Goal: Transaction & Acquisition: Purchase product/service

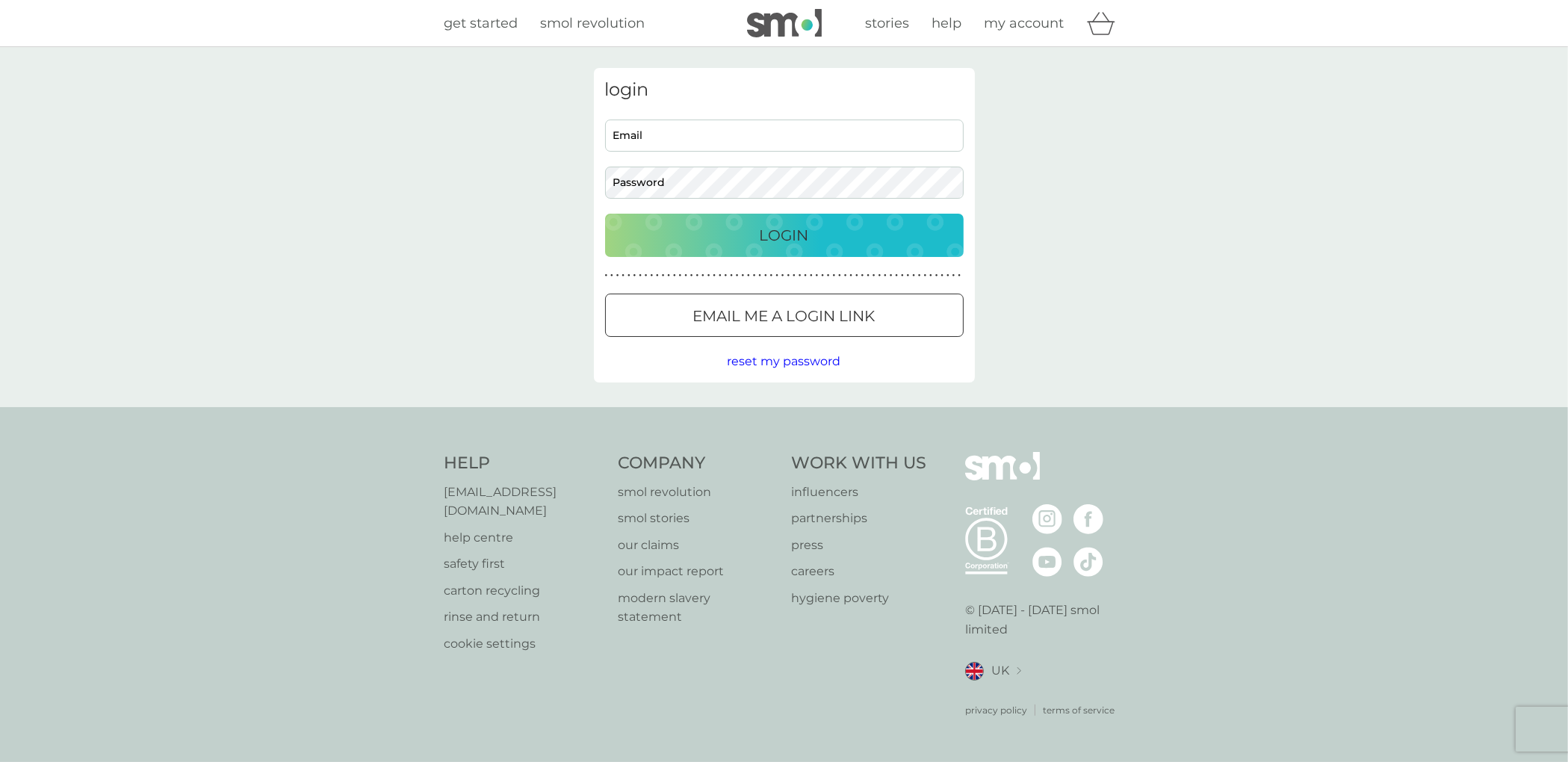
type input "[EMAIL_ADDRESS][DOMAIN_NAME]"
click at [777, 238] on p "Login" at bounding box center [784, 235] width 49 height 24
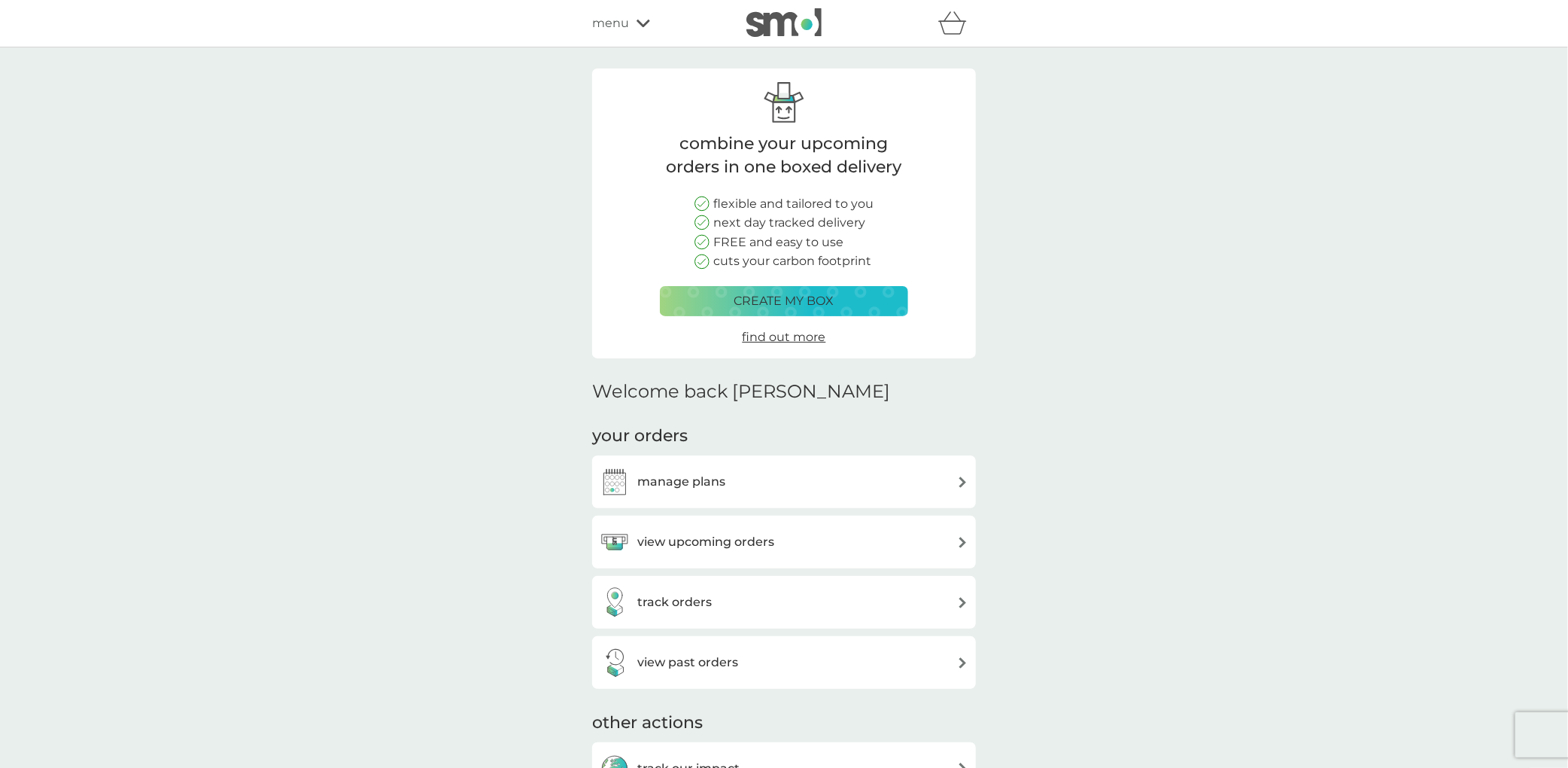
click at [634, 22] on div "menu" at bounding box center [656, 23] width 128 height 20
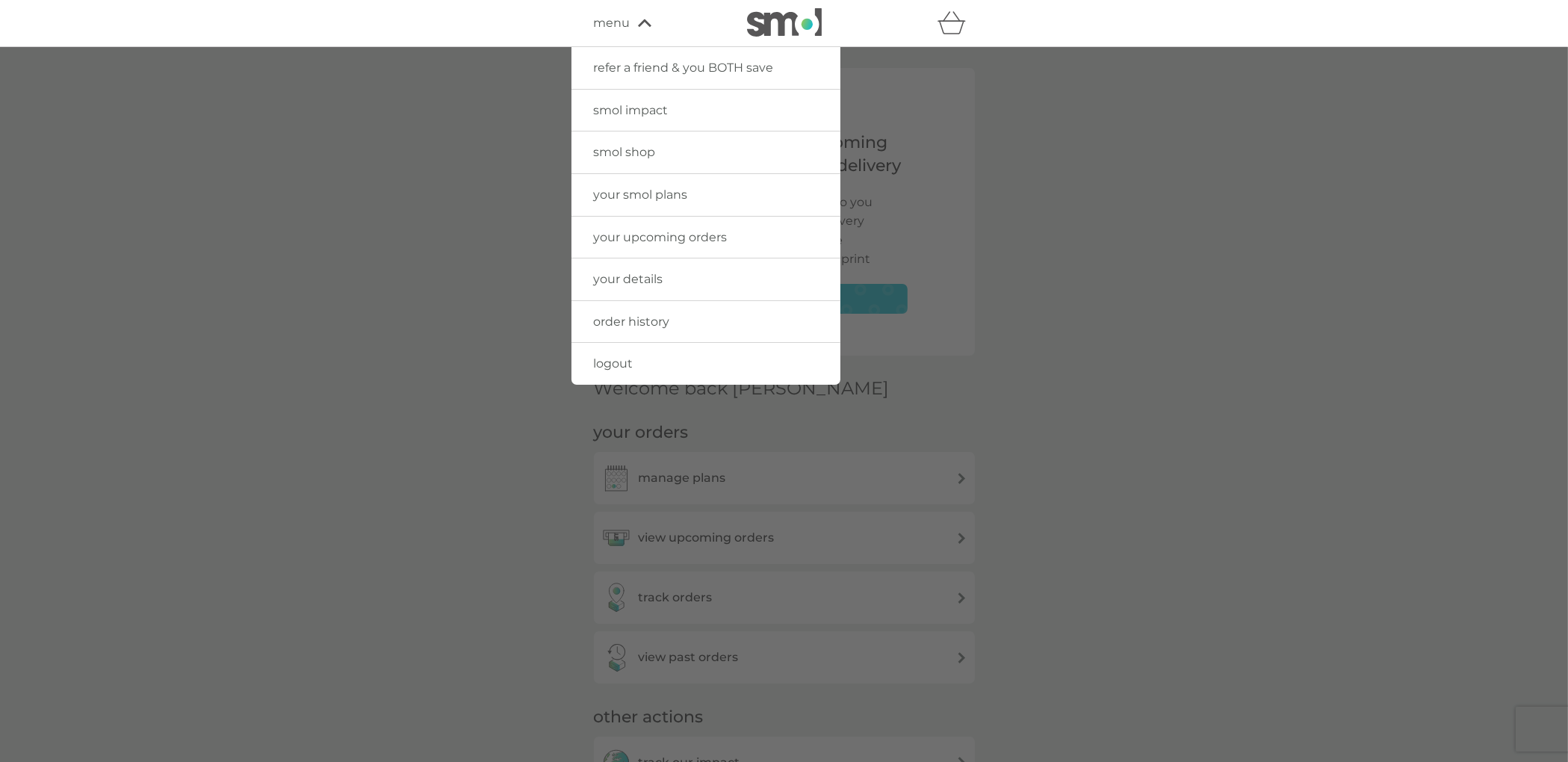
click at [636, 154] on span "smol shop" at bounding box center [625, 152] width 62 height 14
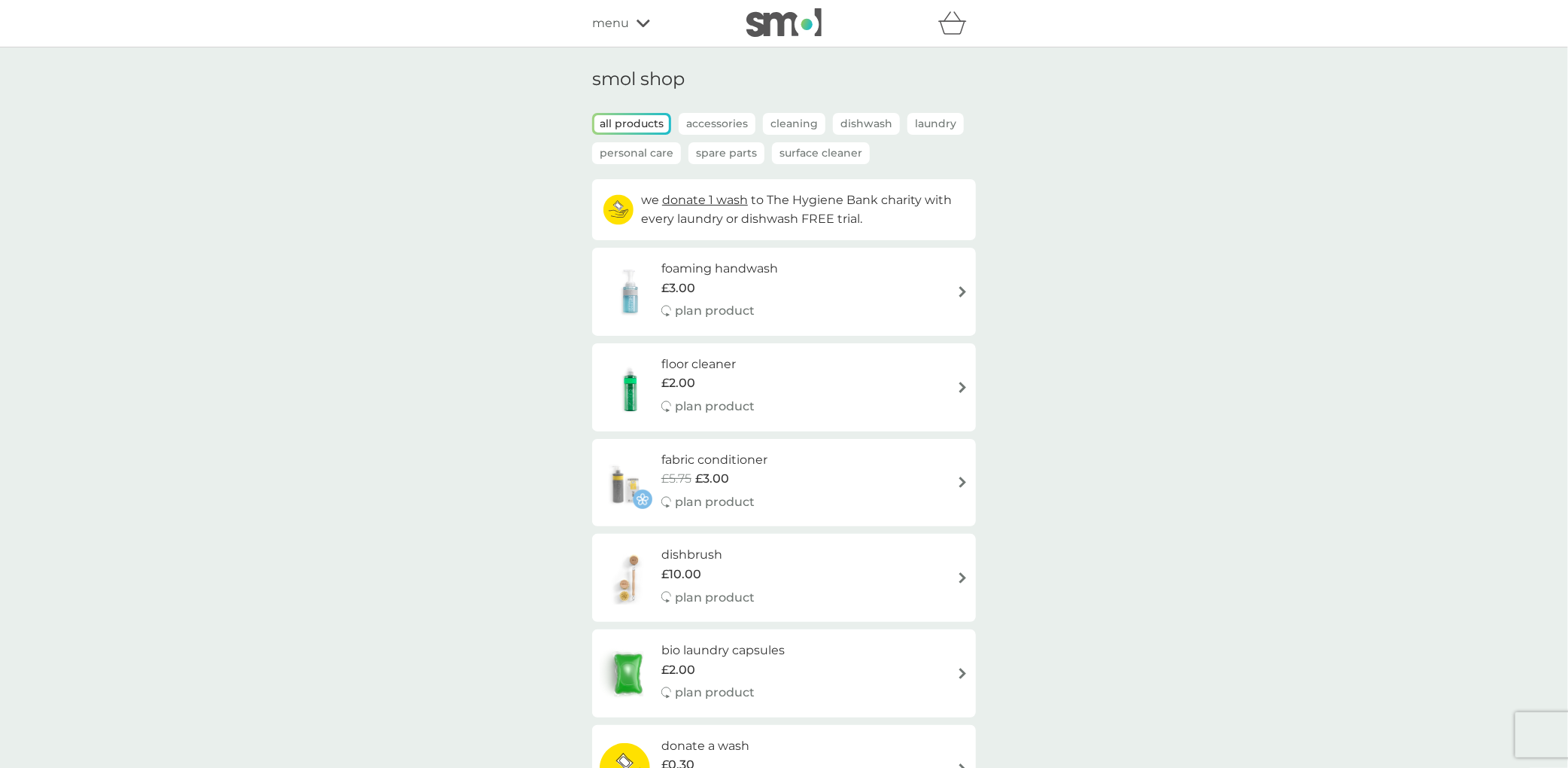
click at [713, 299] on div "foaming handwash £3.00 plan product" at bounding box center [727, 291] width 132 height 66
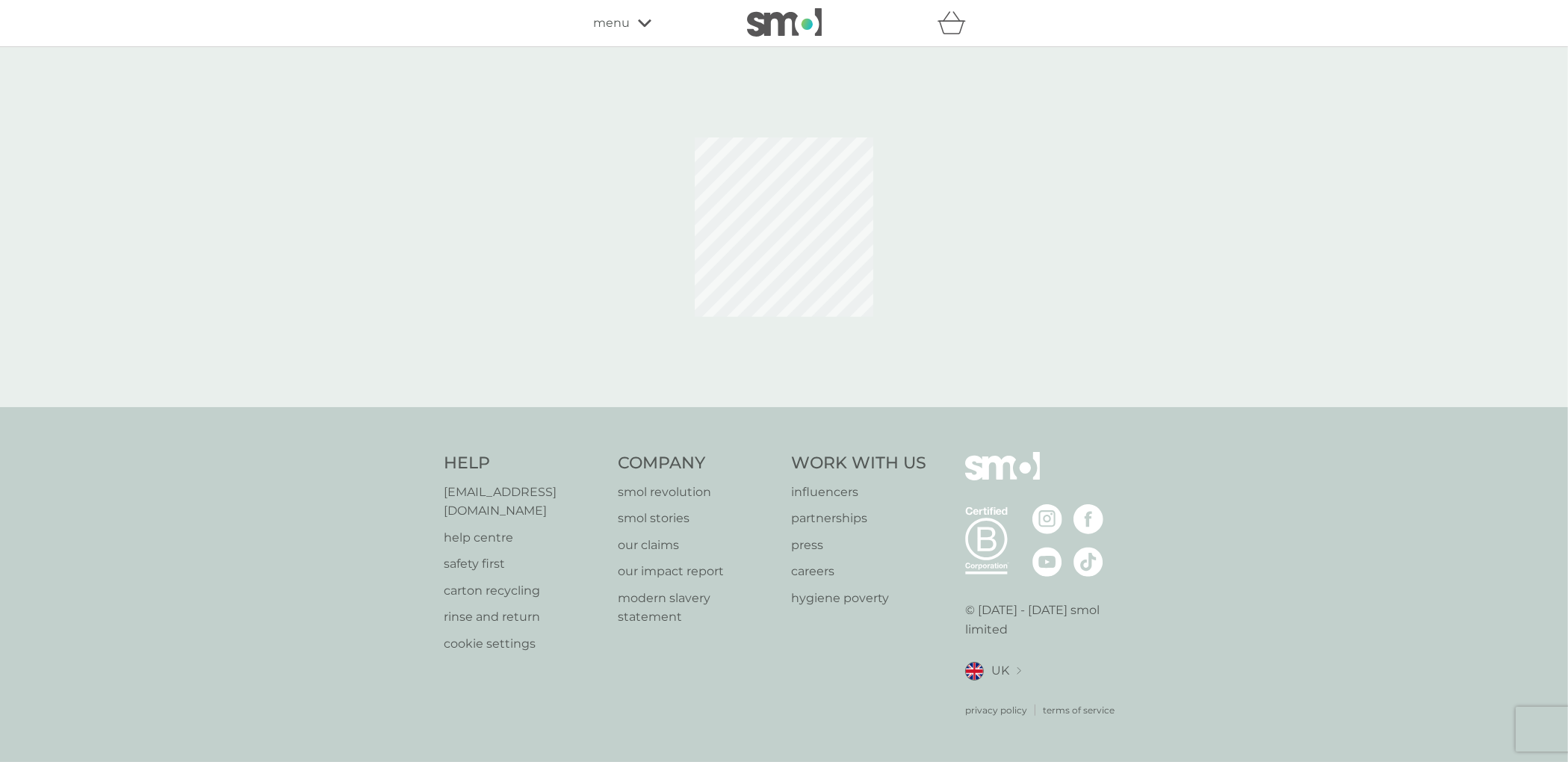
select select "119"
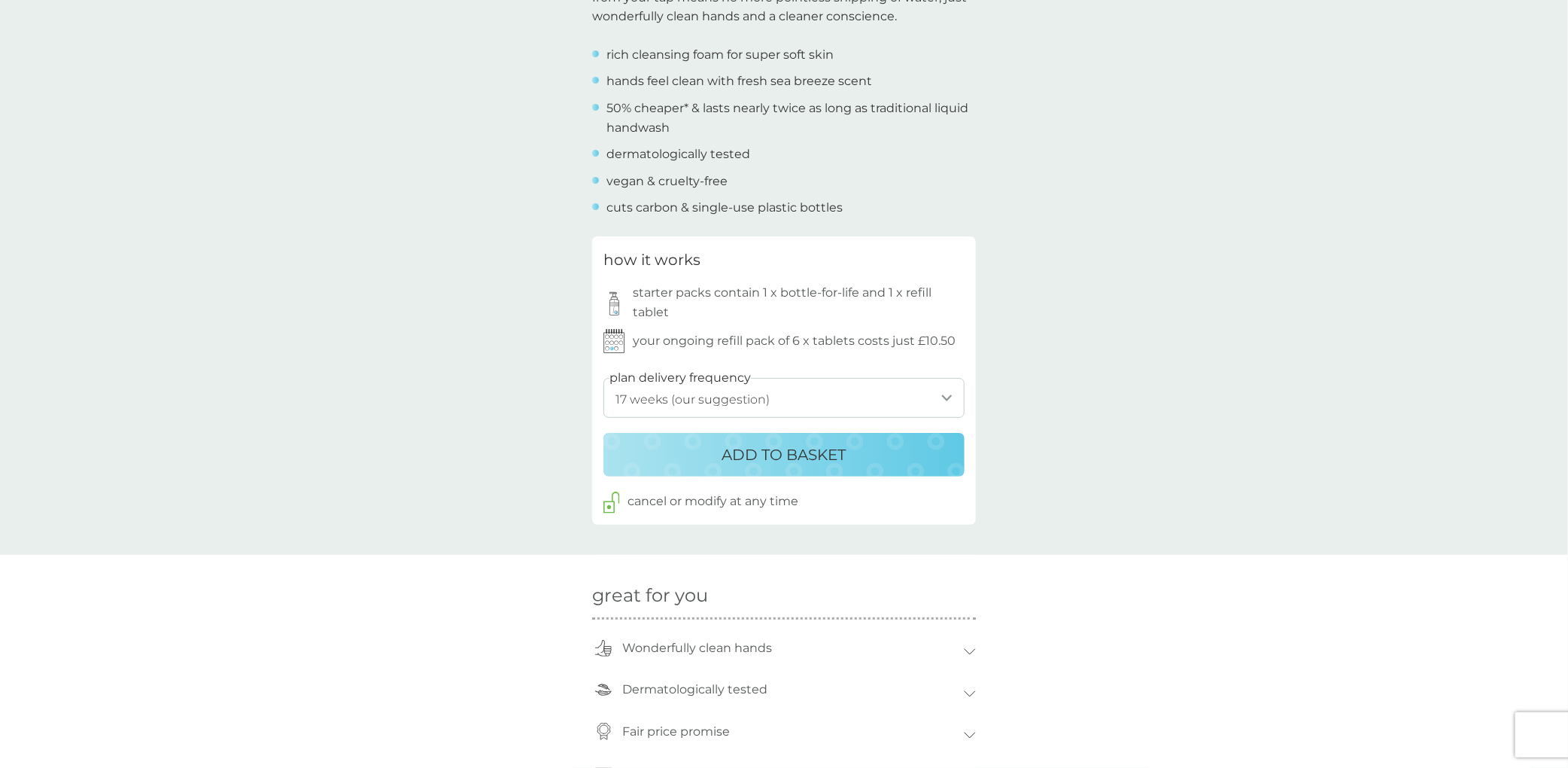
scroll to position [602, 0]
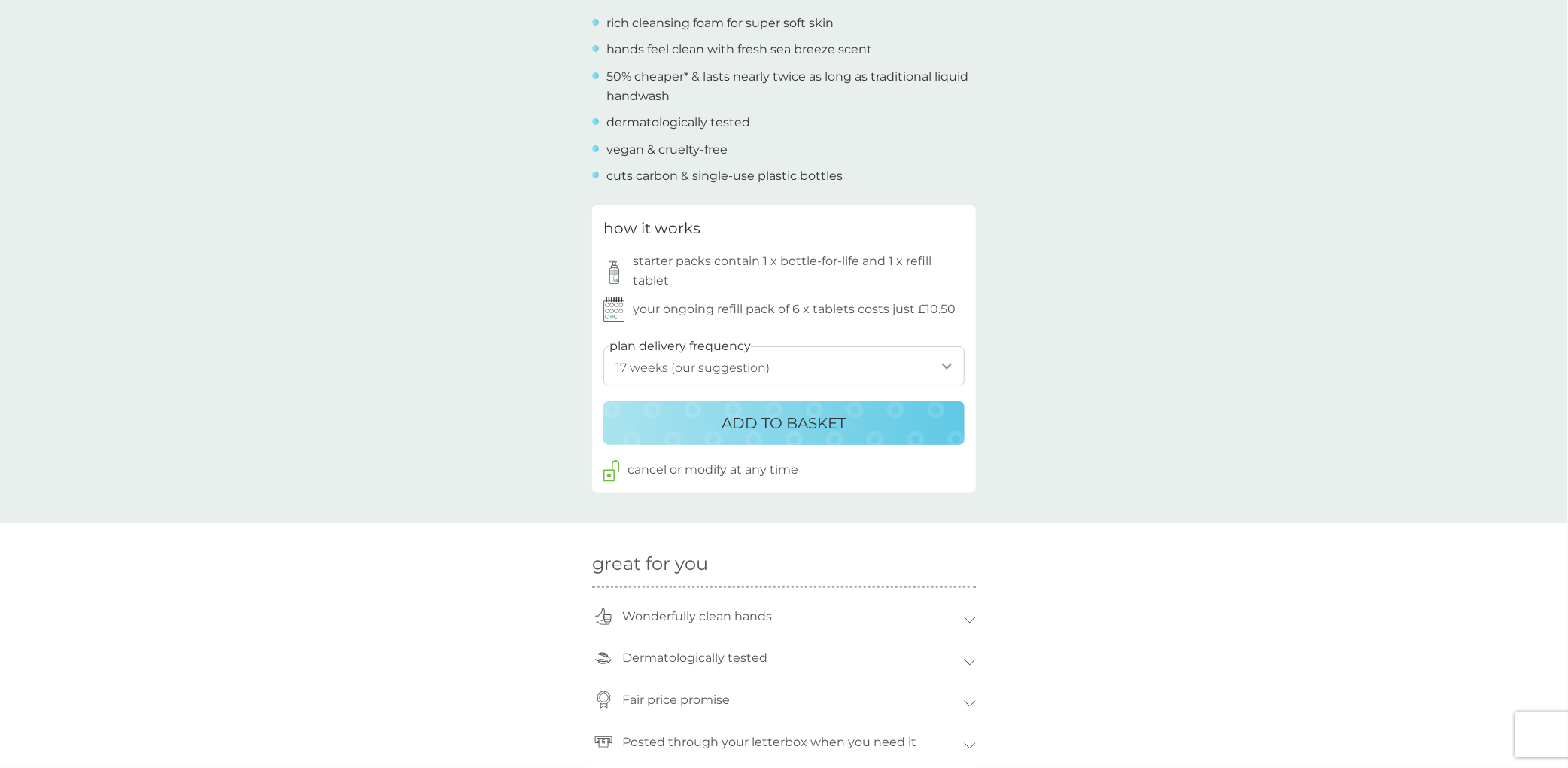
click at [948, 364] on select "1 week 2 weeks 3 weeks 4 weeks 5 weeks 6 weeks 7 weeks 8 weeks 9 weeks 10 weeks…" at bounding box center [784, 366] width 361 height 40
click at [244, 332] on div "back Excellent products and service Excellent products and service. - Sue Excel…" at bounding box center [784, 479] width 1568 height 2025
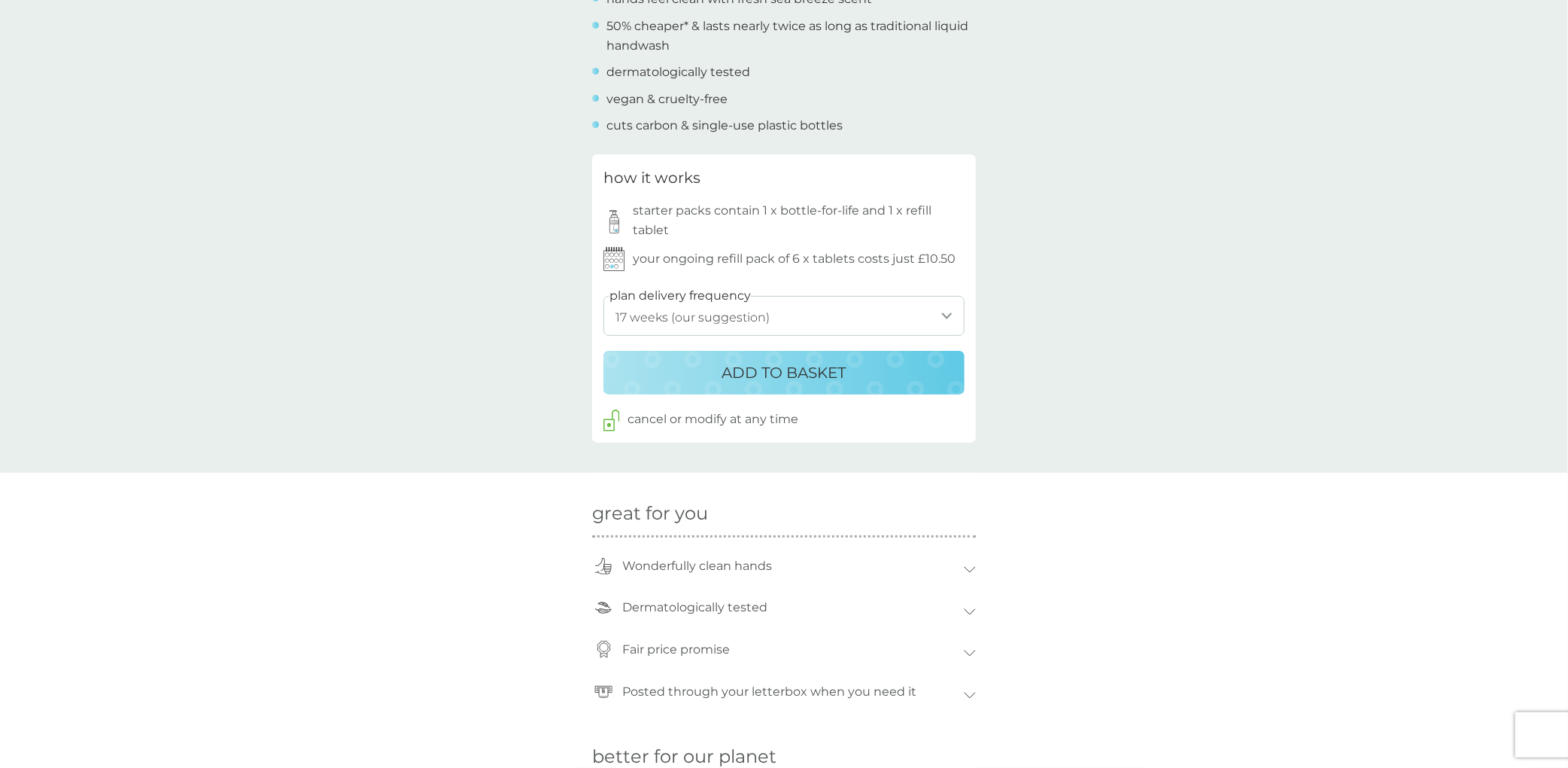
scroll to position [677, 0]
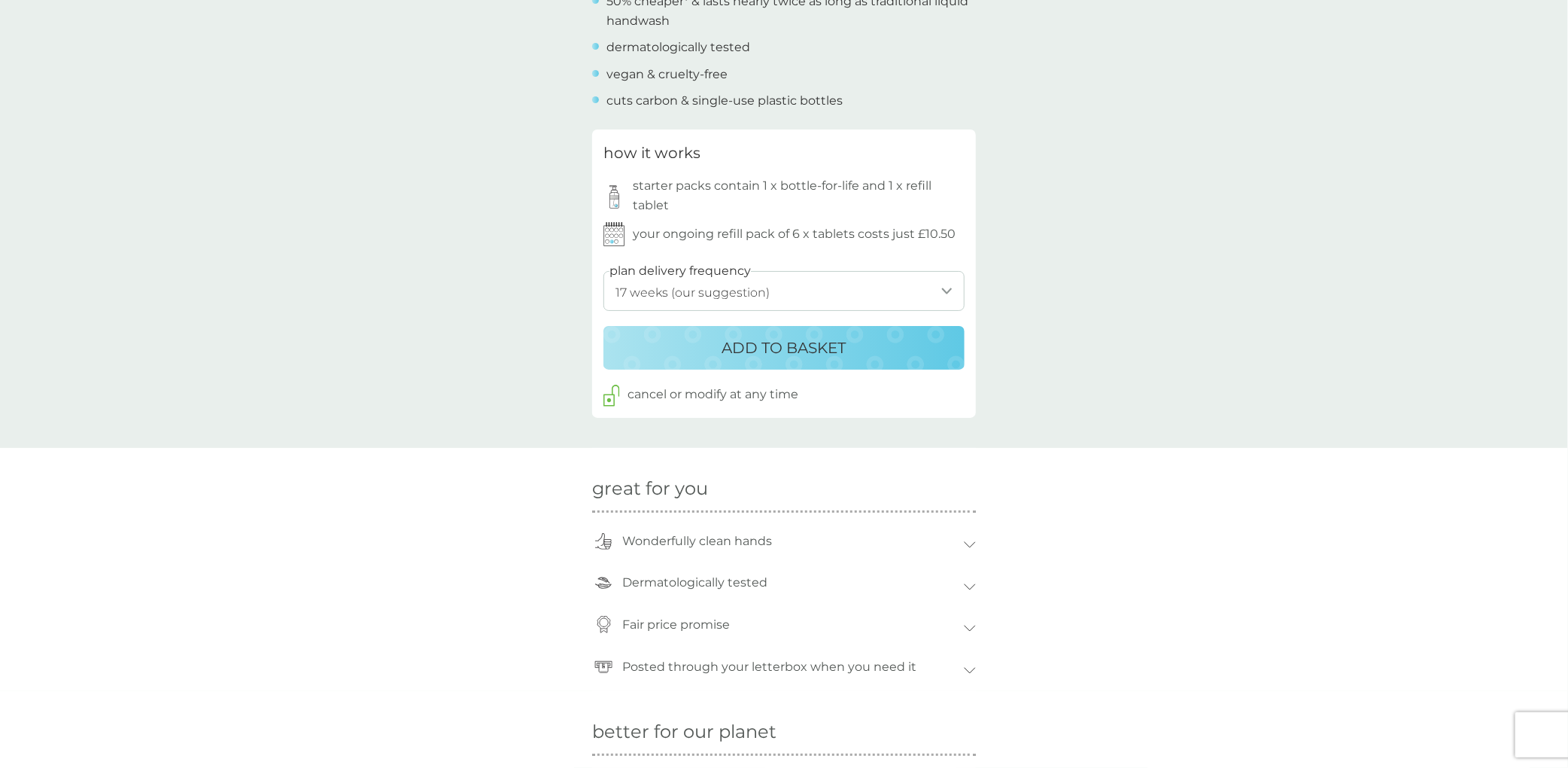
click at [790, 352] on p "ADD TO BASKET" at bounding box center [784, 347] width 124 height 24
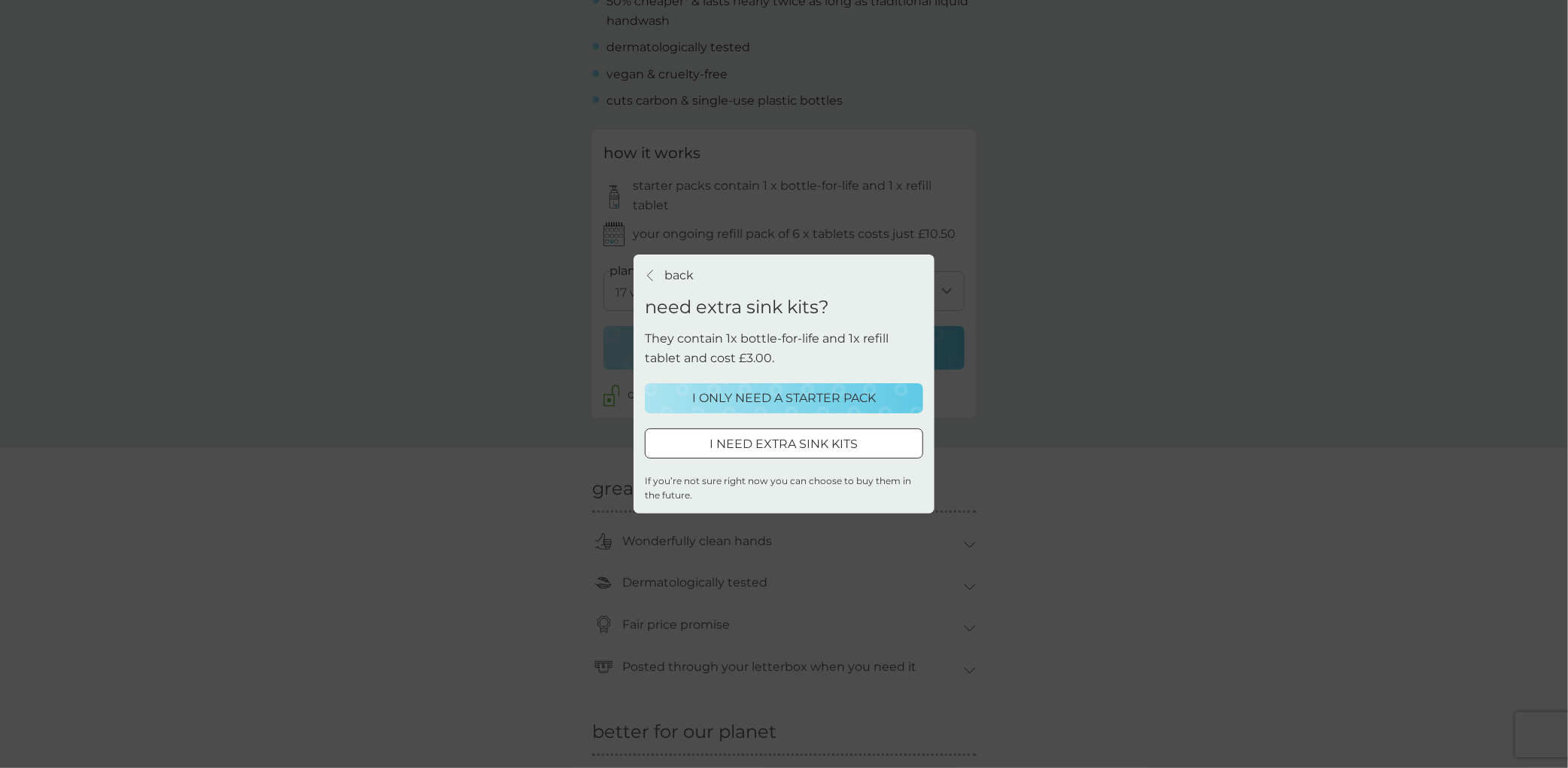
click at [769, 443] on div at bounding box center [784, 444] width 54 height 16
select select "119"
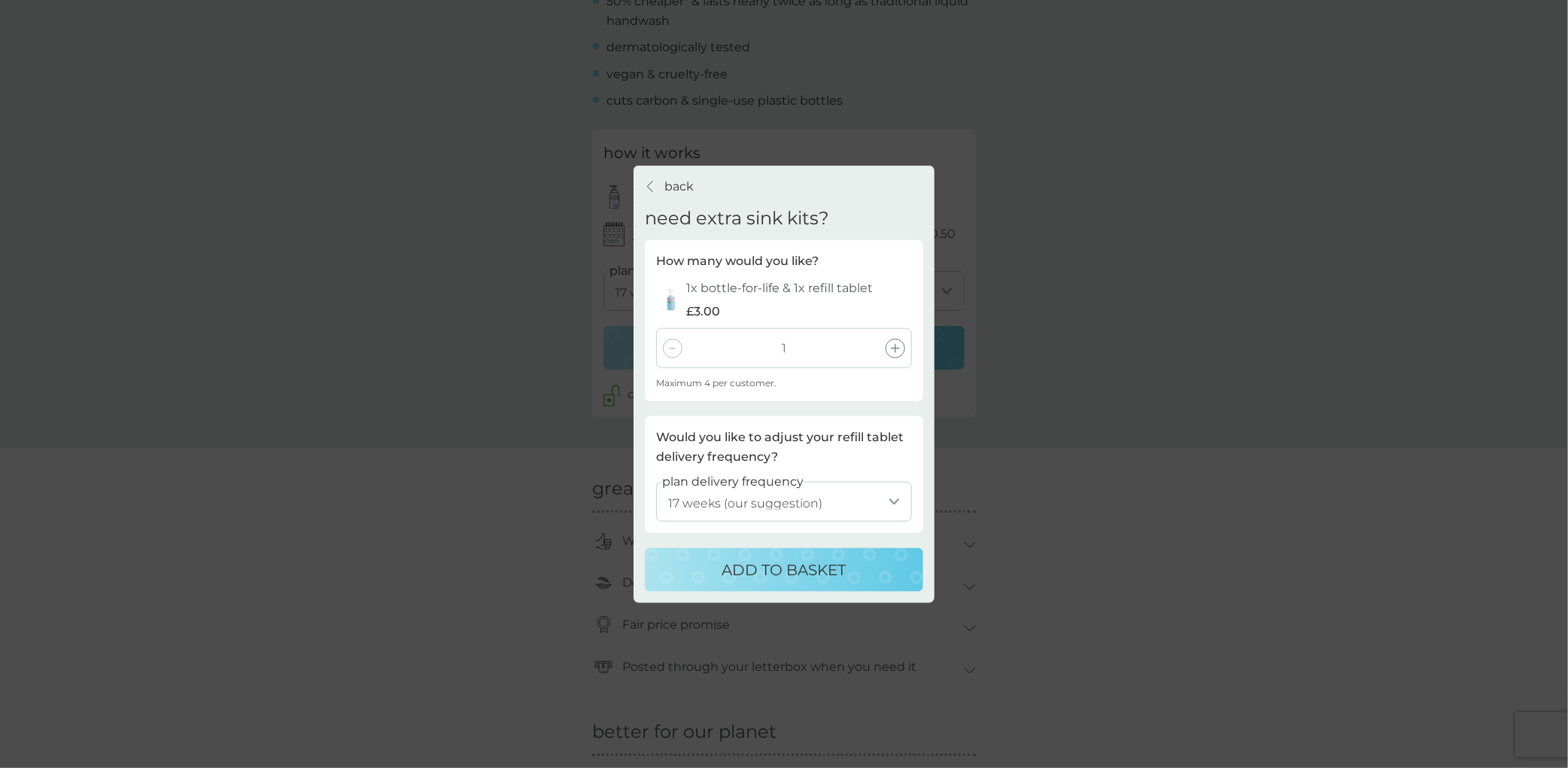
click at [896, 350] on icon at bounding box center [895, 347] width 9 height 9
click at [795, 571] on p "ADD TO BASKET" at bounding box center [784, 569] width 124 height 24
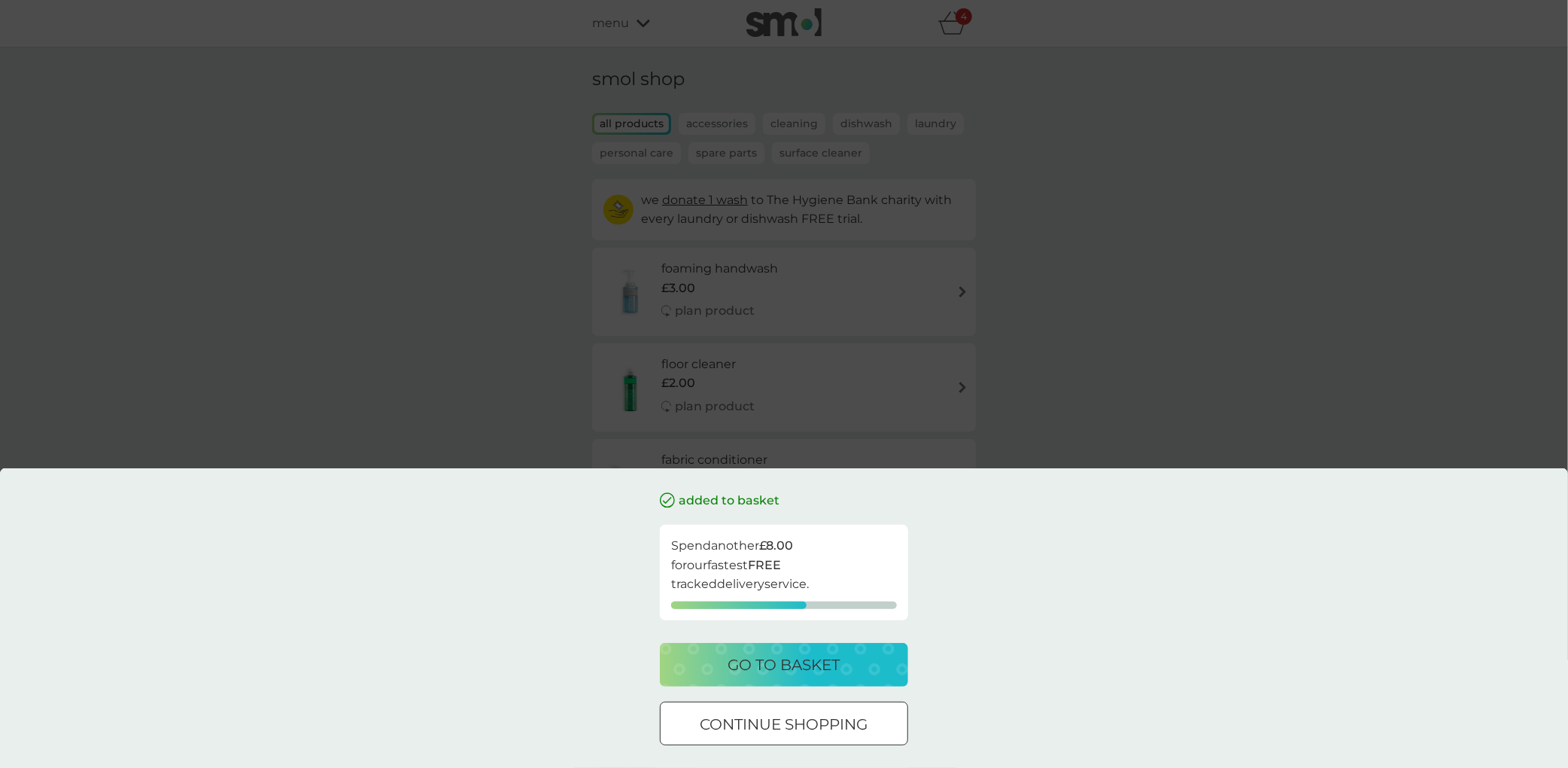
click at [778, 663] on p "go to basket" at bounding box center [784, 665] width 112 height 24
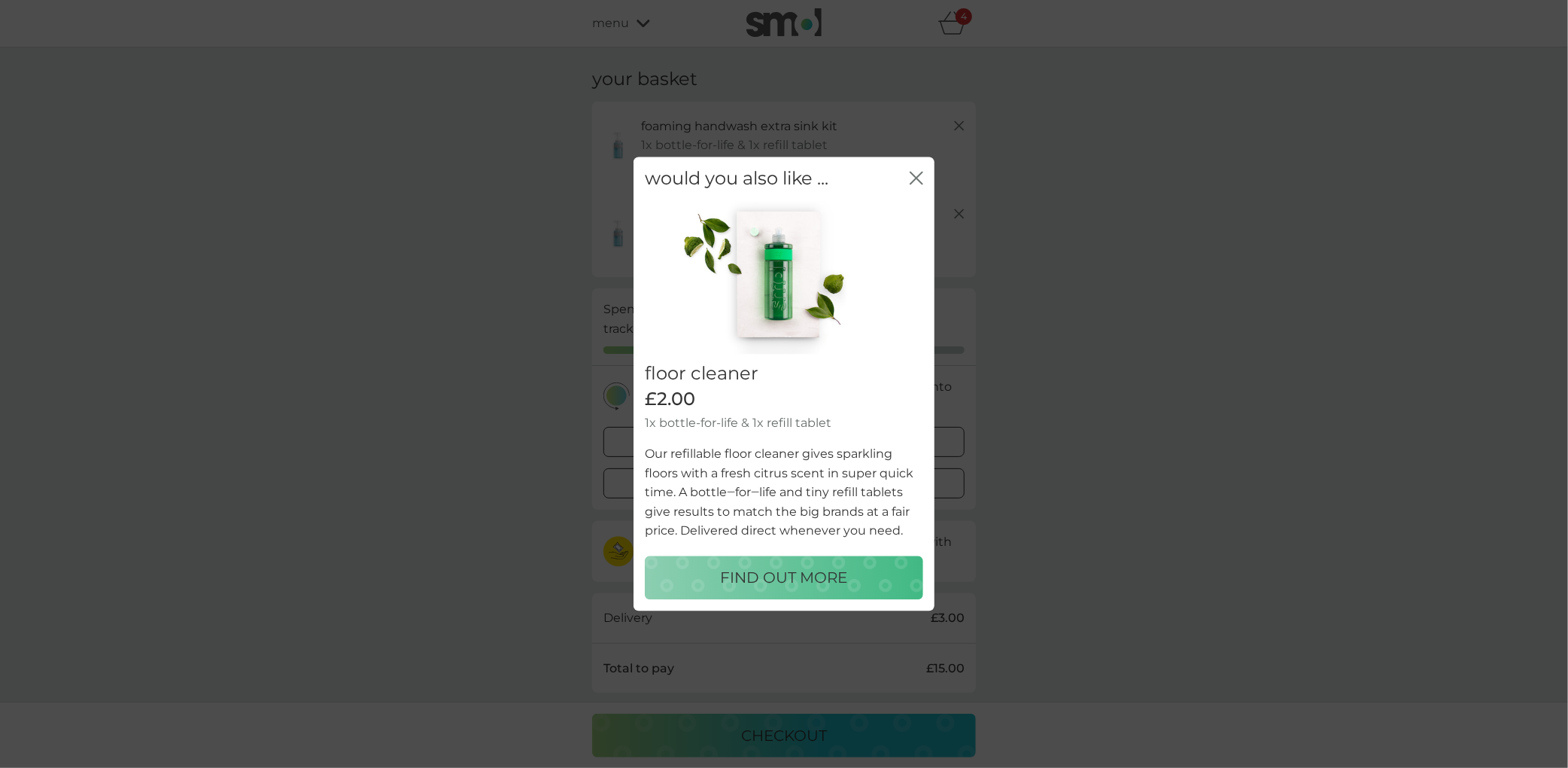
click at [913, 182] on icon "close" at bounding box center [914, 178] width 6 height 12
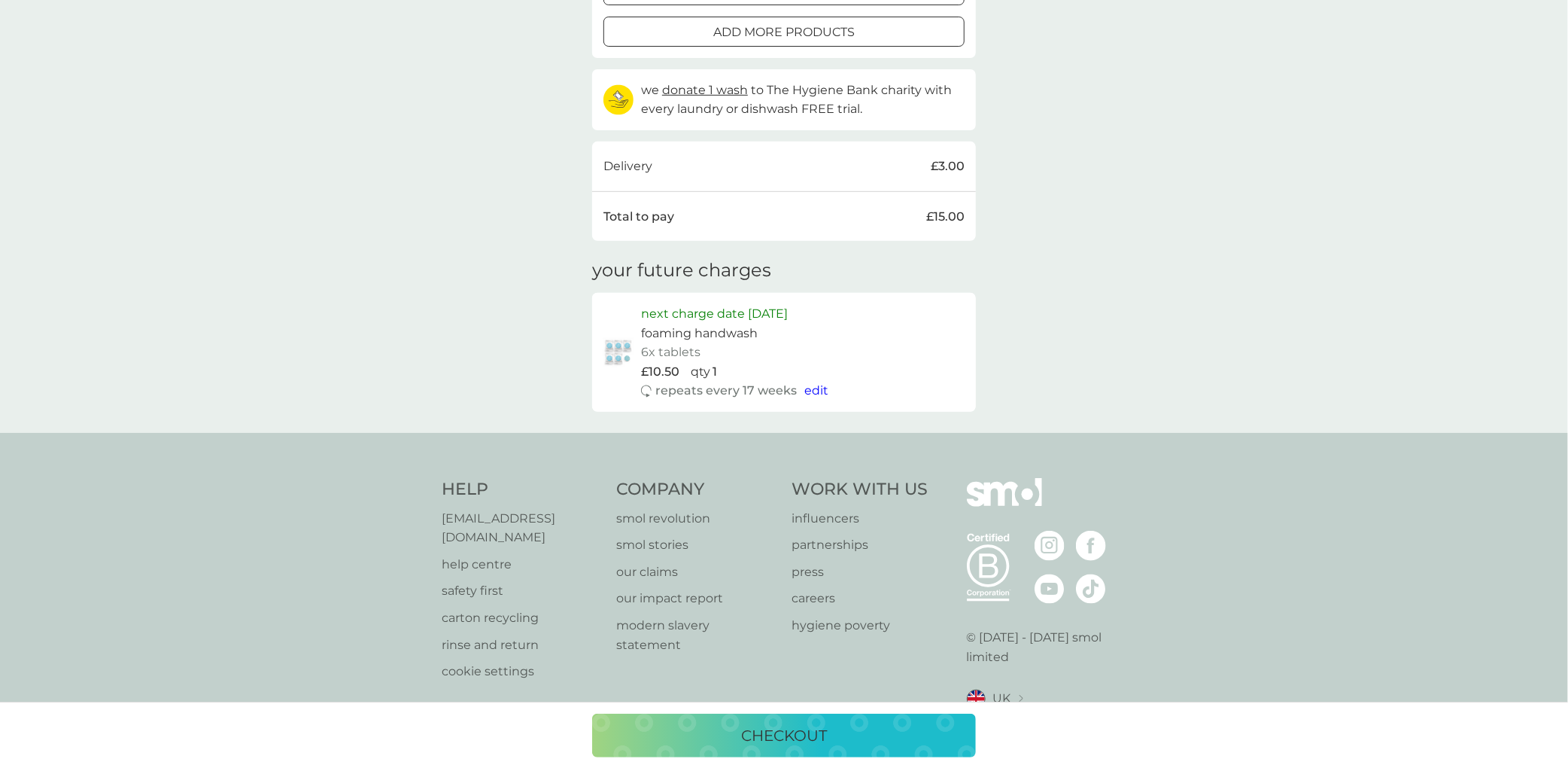
scroll to position [454, 0]
click at [799, 736] on p "checkout" at bounding box center [784, 735] width 86 height 24
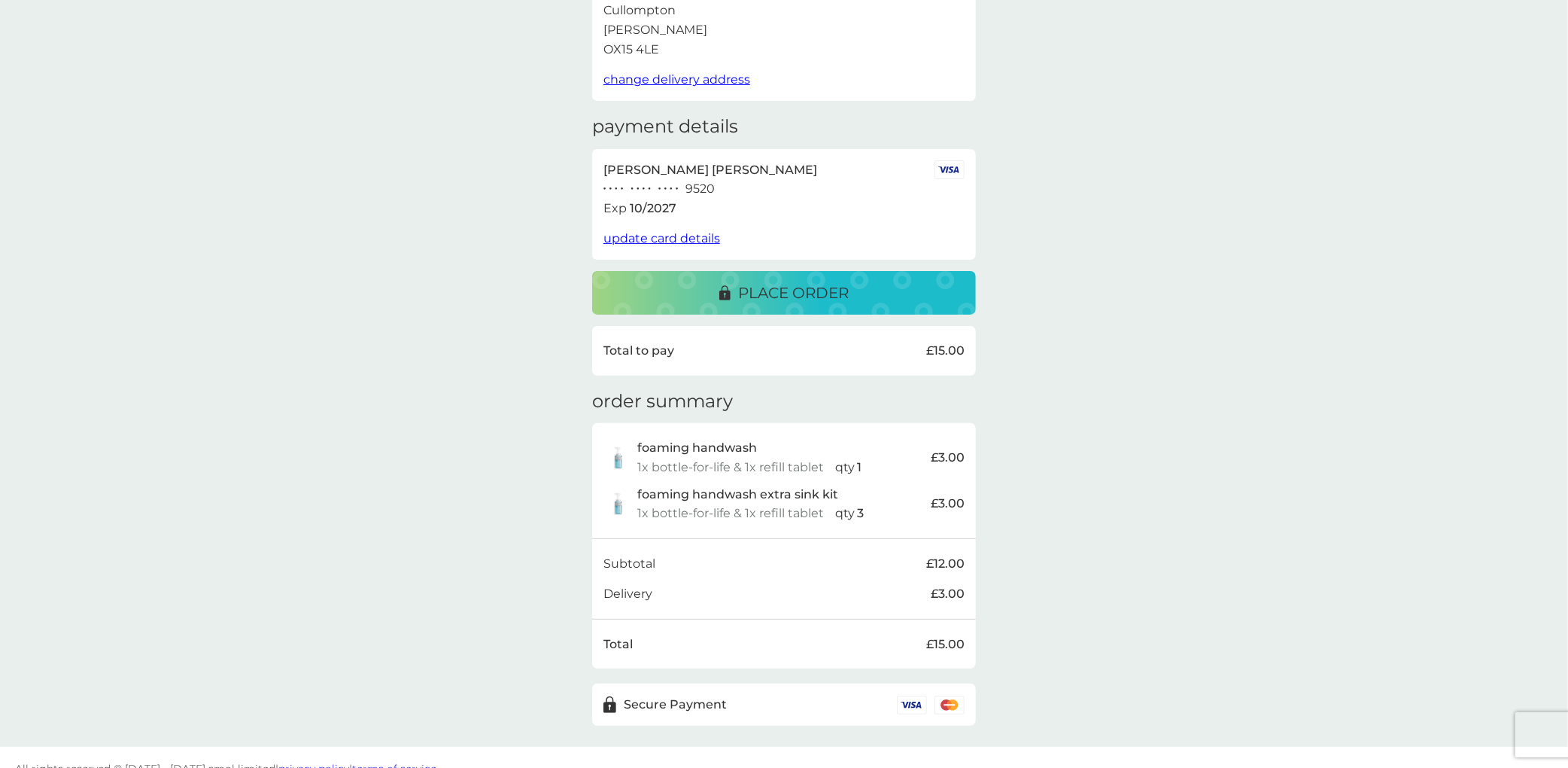
scroll to position [154, 0]
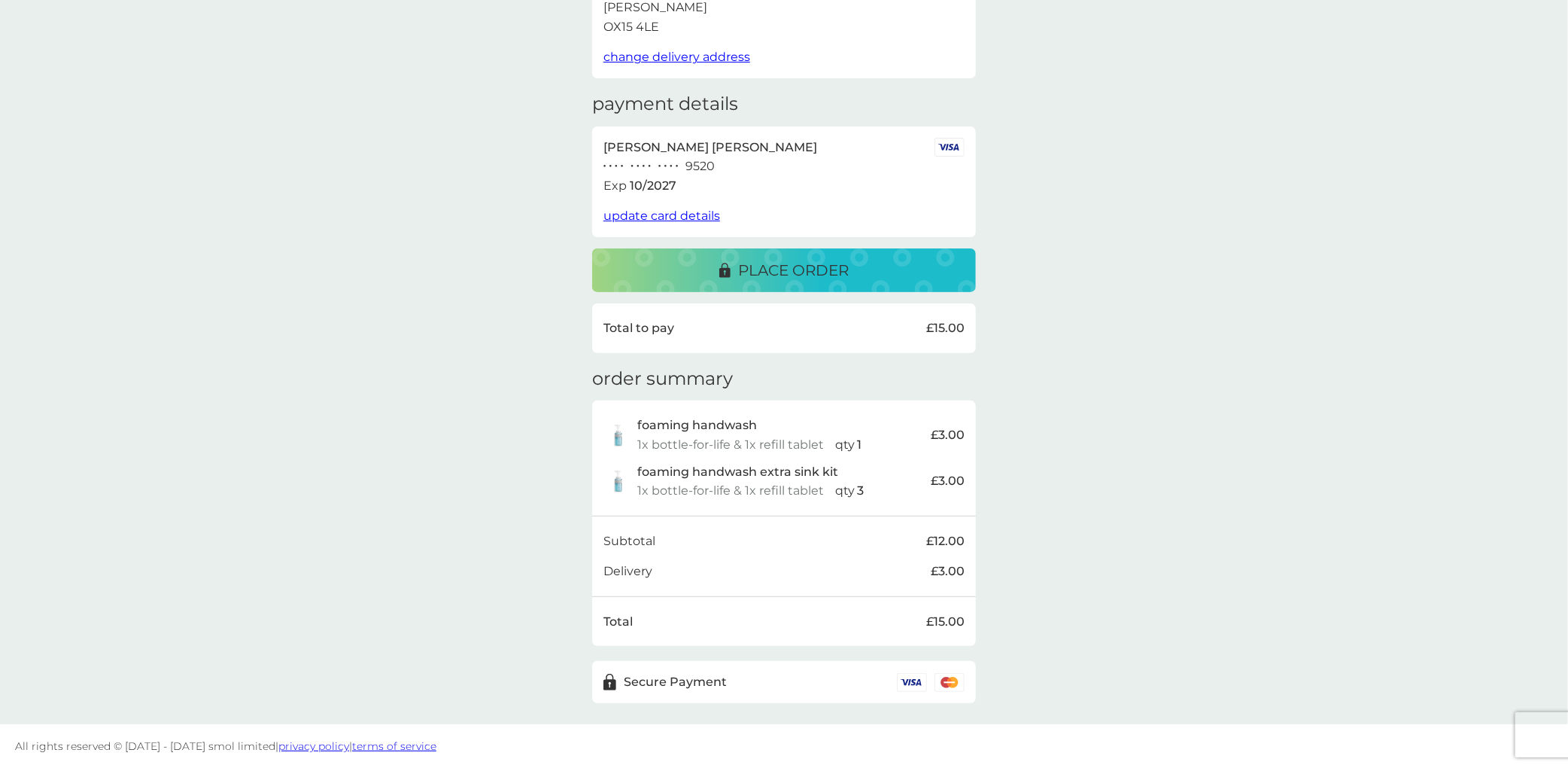
click at [782, 273] on p "place order" at bounding box center [793, 270] width 110 height 24
